Goal: Check status: Check status

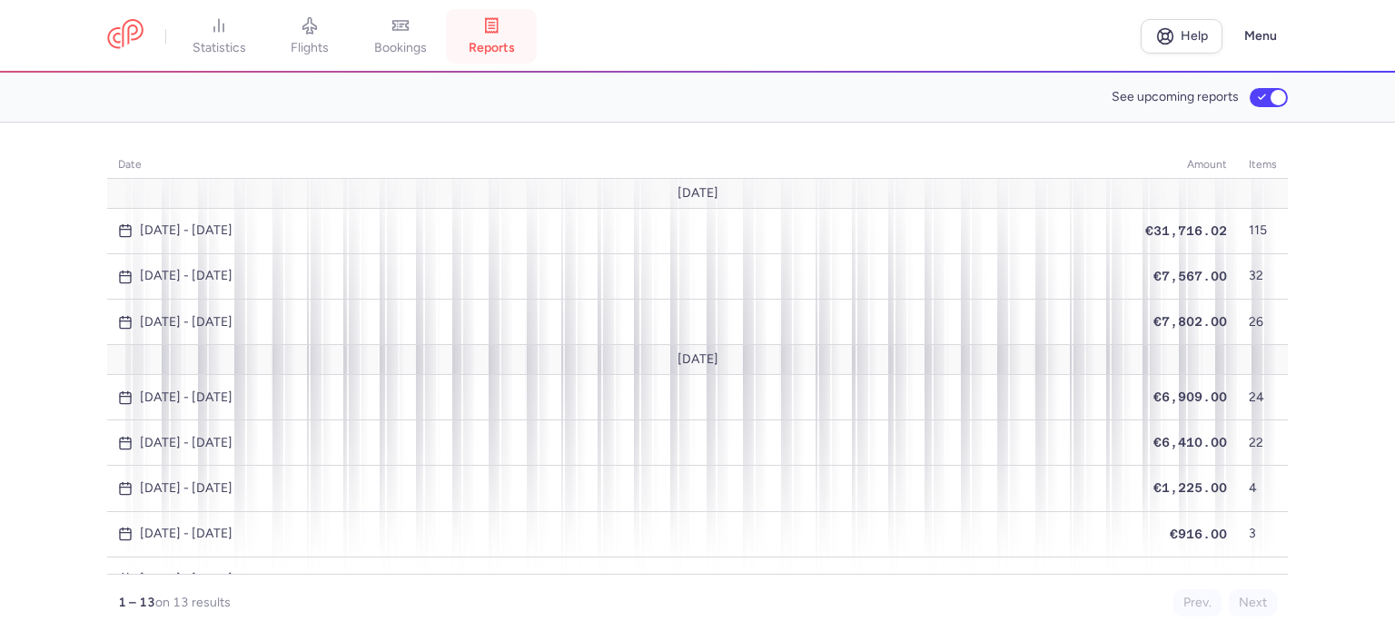
click at [500, 32] on icon at bounding box center [491, 25] width 18 height 18
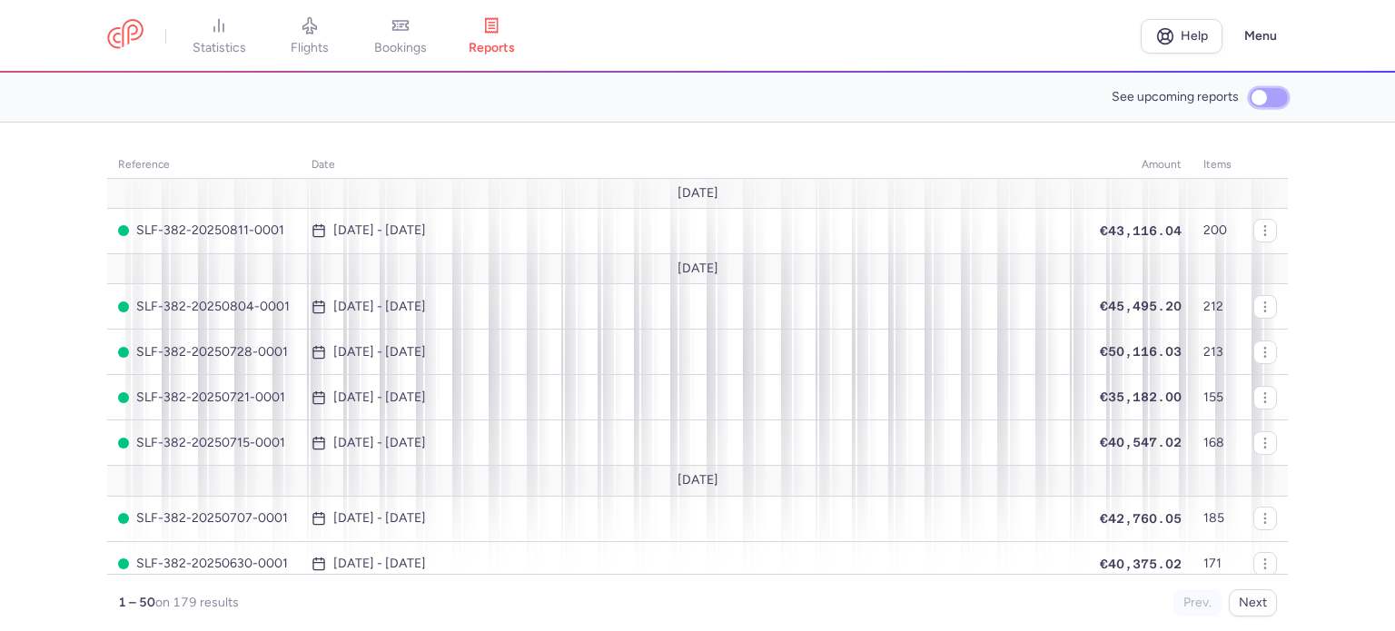
click at [1259, 94] on input "See upcoming reports" at bounding box center [1269, 97] width 38 height 19
checkbox input "true"
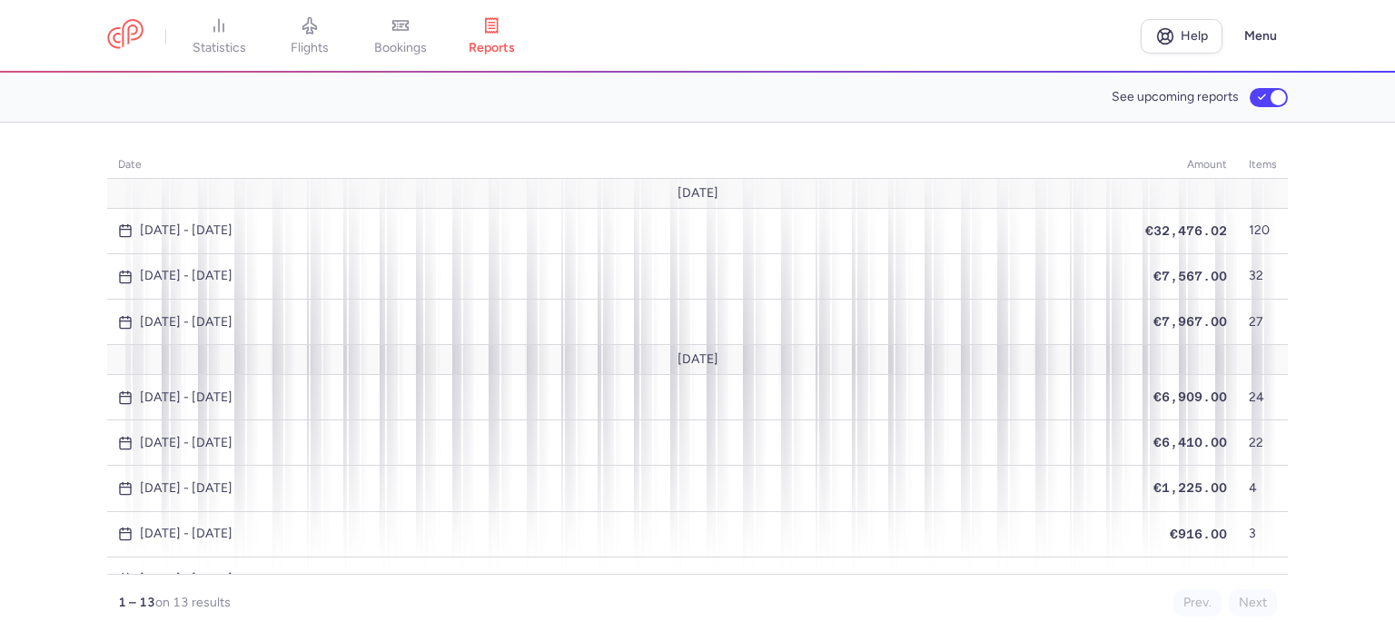
click at [410, 26] on icon at bounding box center [400, 25] width 18 height 18
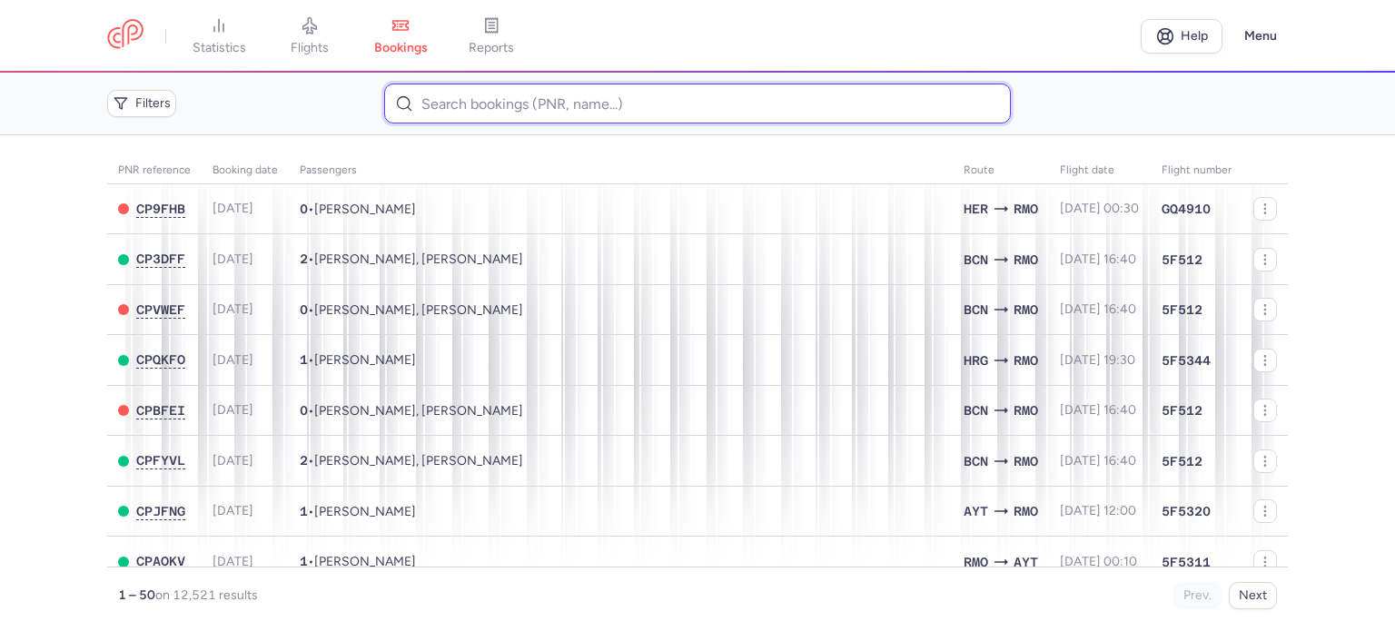
click at [444, 98] on input at bounding box center [697, 104] width 626 height 40
paste input "3809707"
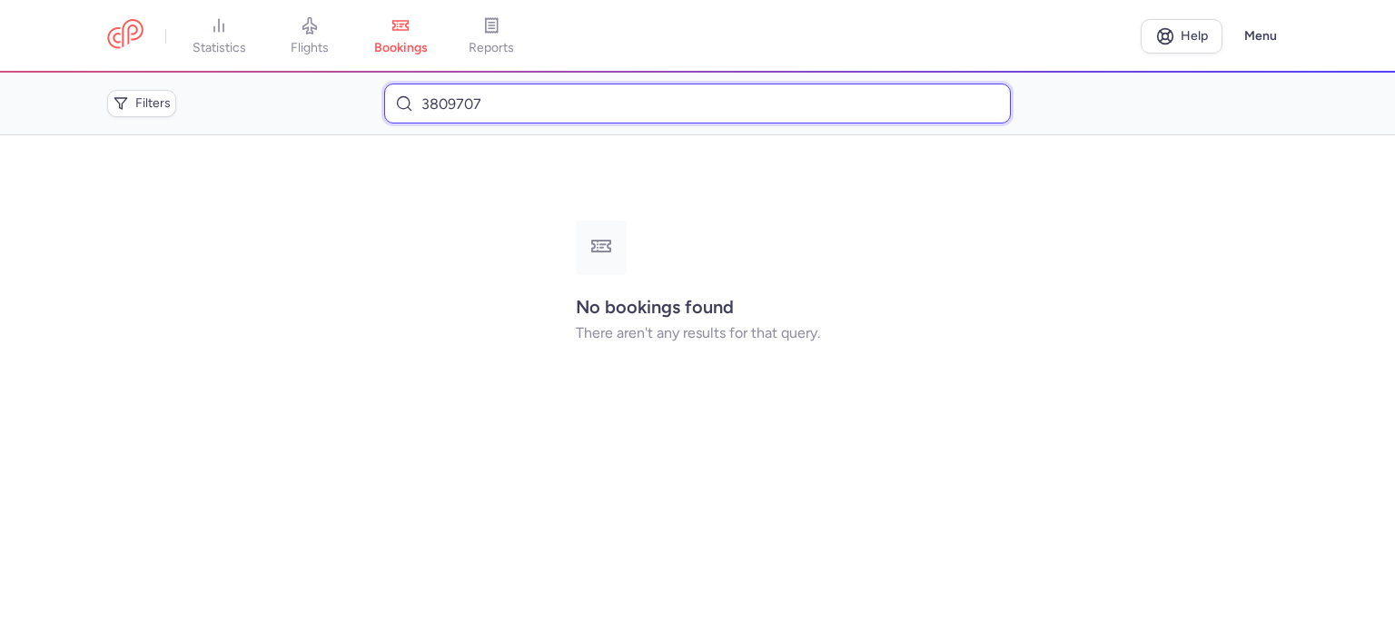
type input "3809707"
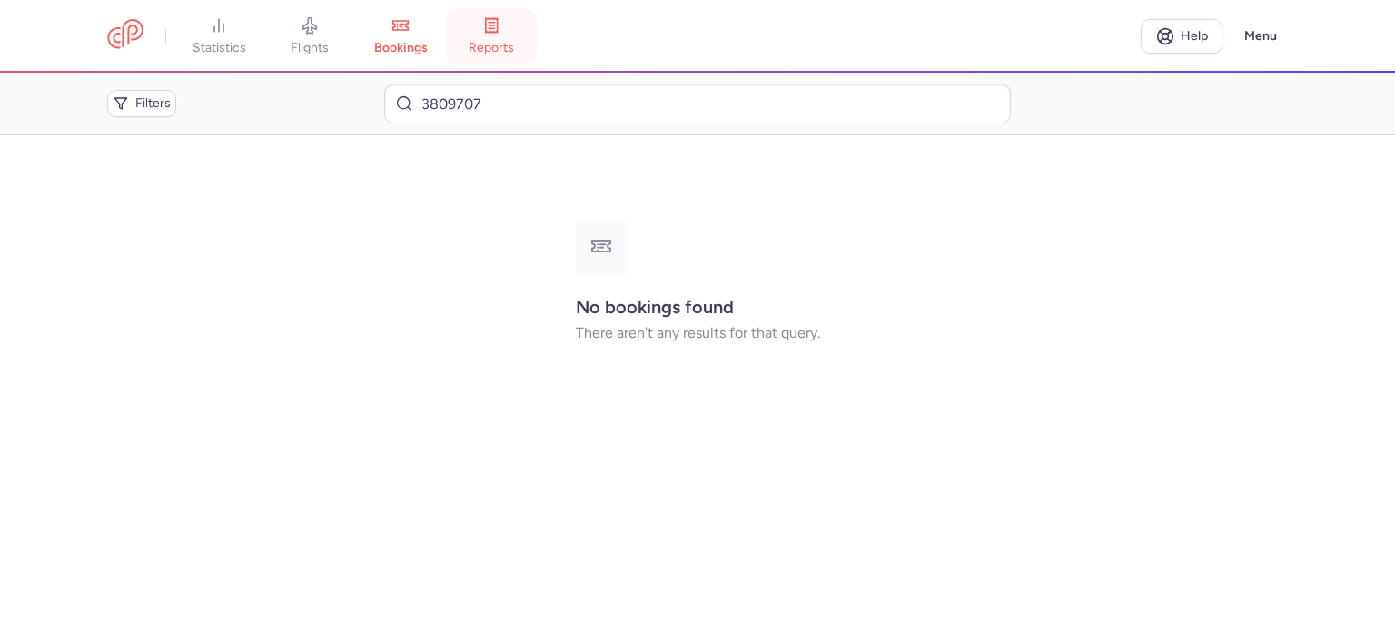
click at [503, 37] on link "reports" at bounding box center [491, 36] width 91 height 40
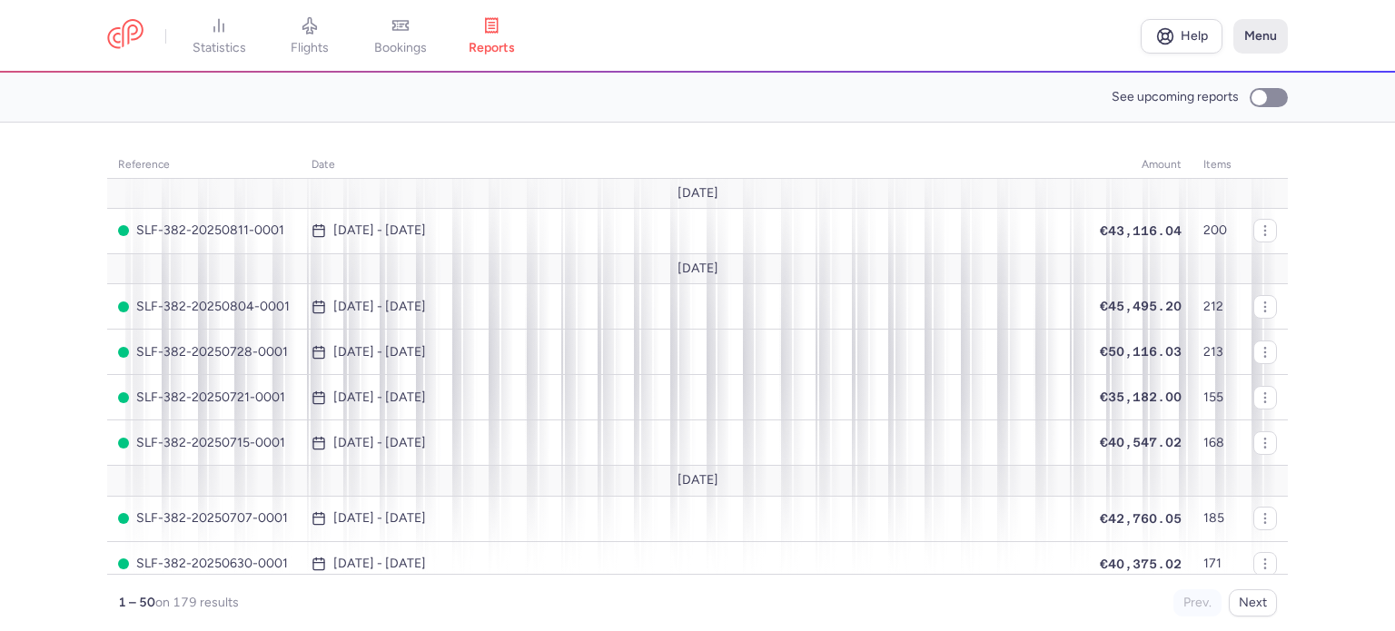
click at [1272, 35] on button "Menu" at bounding box center [1260, 36] width 54 height 35
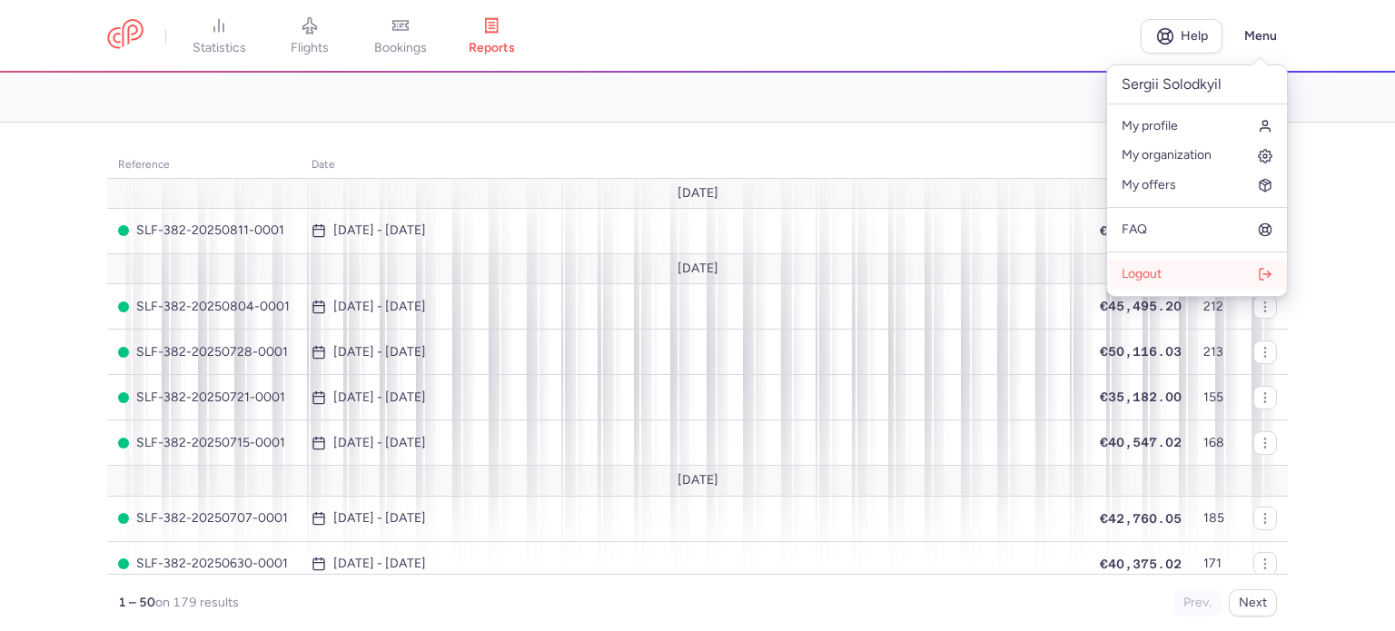
drag, startPoint x: 1144, startPoint y: 275, endPoint x: 1144, endPoint y: 262, distance: 13.6
click at [1144, 272] on span "Logout" at bounding box center [1142, 274] width 40 height 15
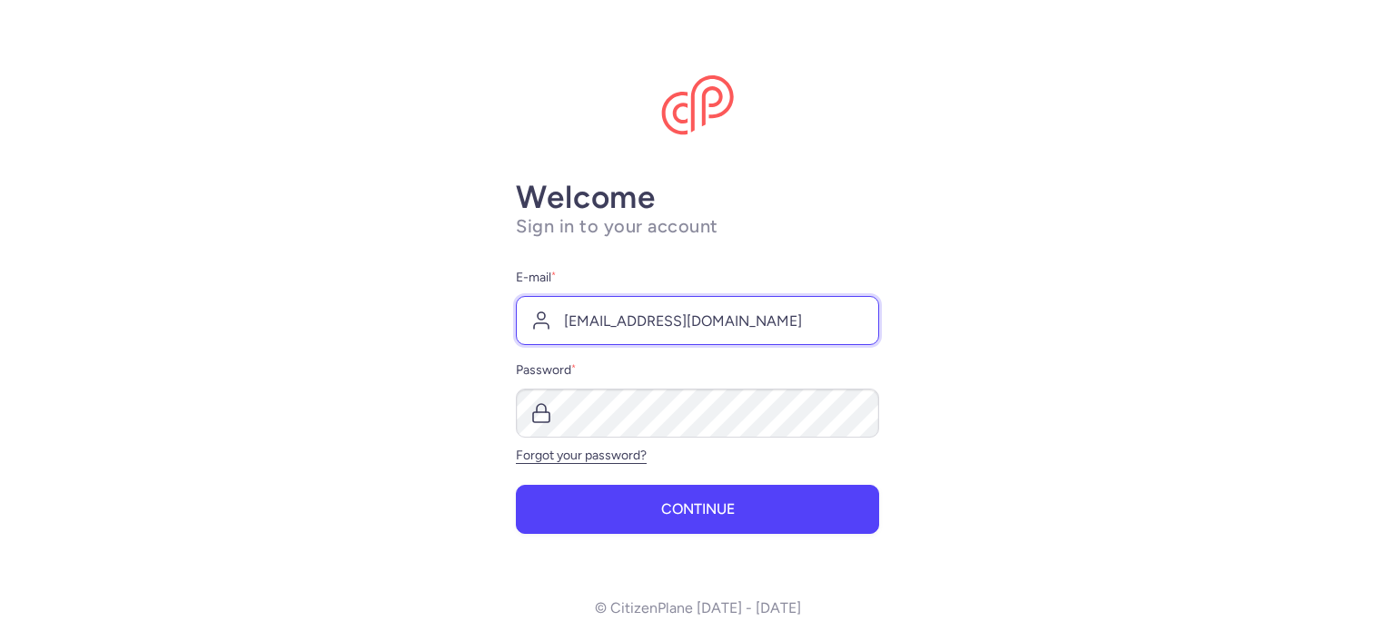
click at [594, 322] on input "[EMAIL_ADDRESS][DOMAIN_NAME]" at bounding box center [697, 320] width 363 height 49
type input "[EMAIL_ADDRESS][DOMAIN_NAME]"
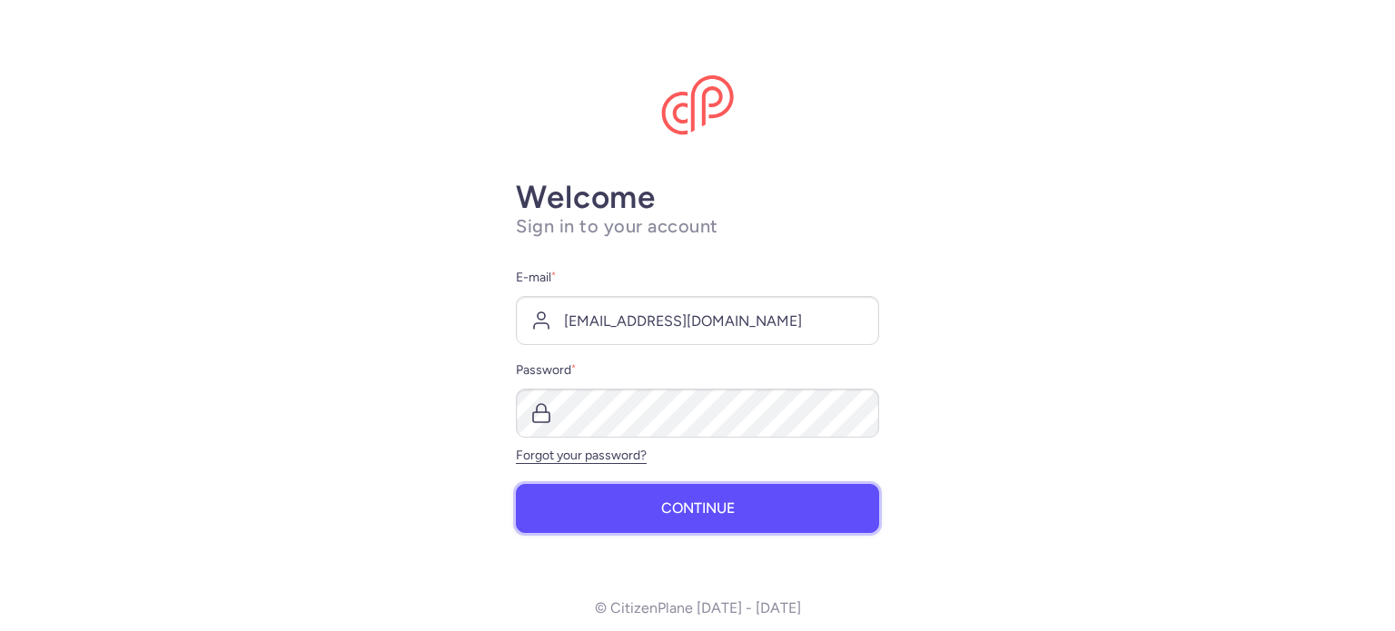
drag, startPoint x: 645, startPoint y: 519, endPoint x: 627, endPoint y: 482, distance: 40.6
click at [642, 515] on button "Continue" at bounding box center [697, 508] width 363 height 49
